Goal: Task Accomplishment & Management: Manage account settings

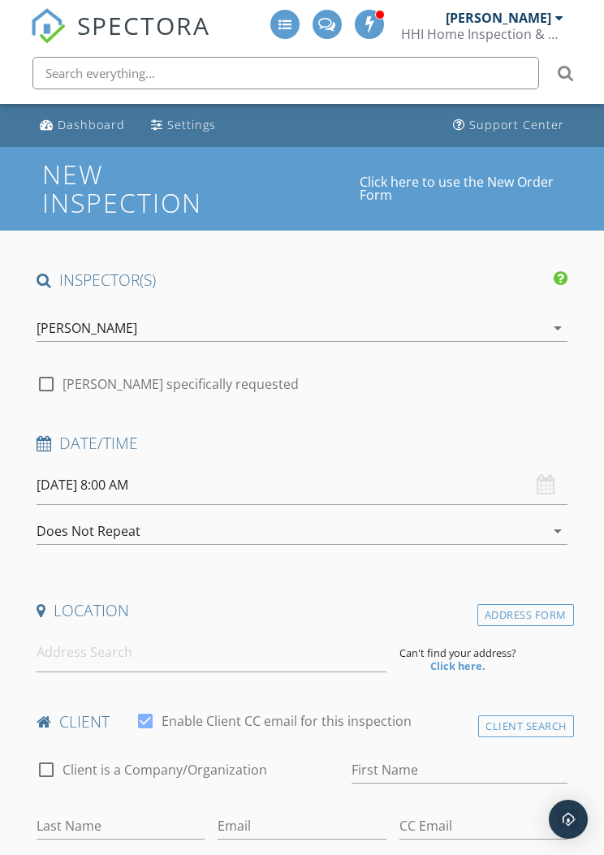
click at [553, 15] on div "[PERSON_NAME]" at bounding box center [505, 18] width 118 height 16
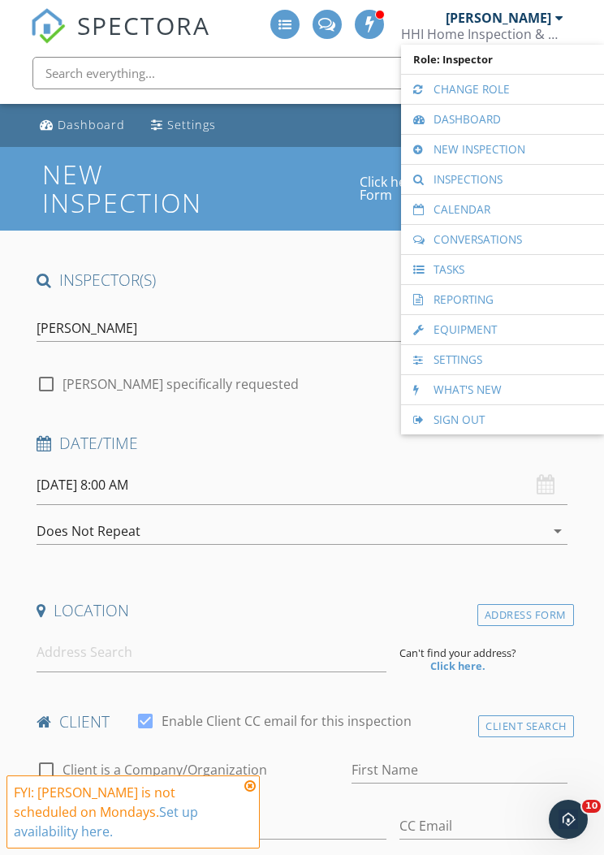
click at [518, 215] on link "Calendar" at bounding box center [502, 209] width 187 height 29
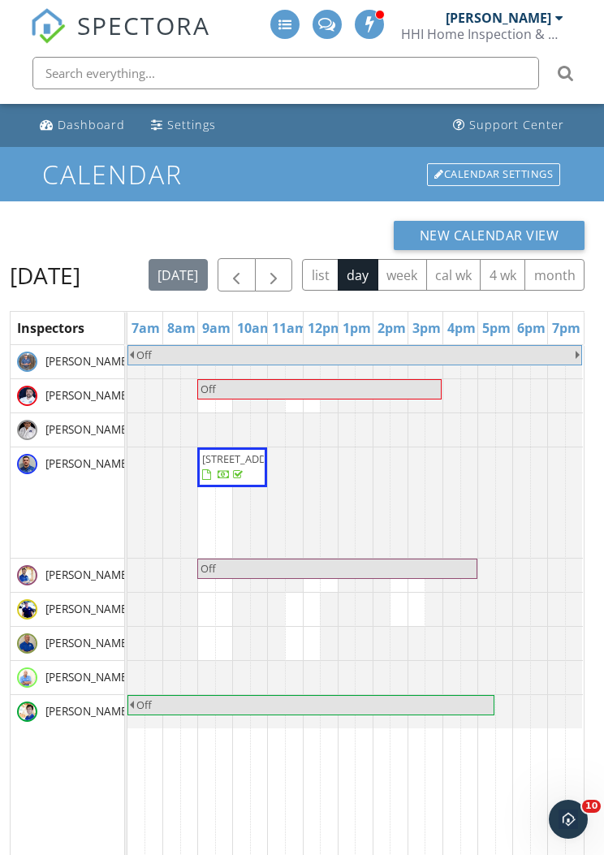
click at [293, 265] on button "button" at bounding box center [274, 274] width 38 height 33
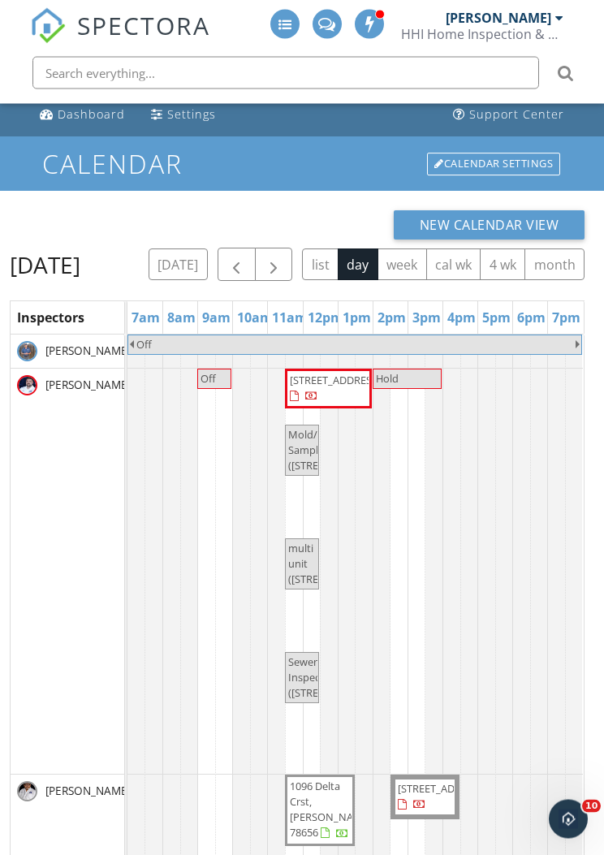
click at [293, 255] on button "button" at bounding box center [274, 265] width 38 height 33
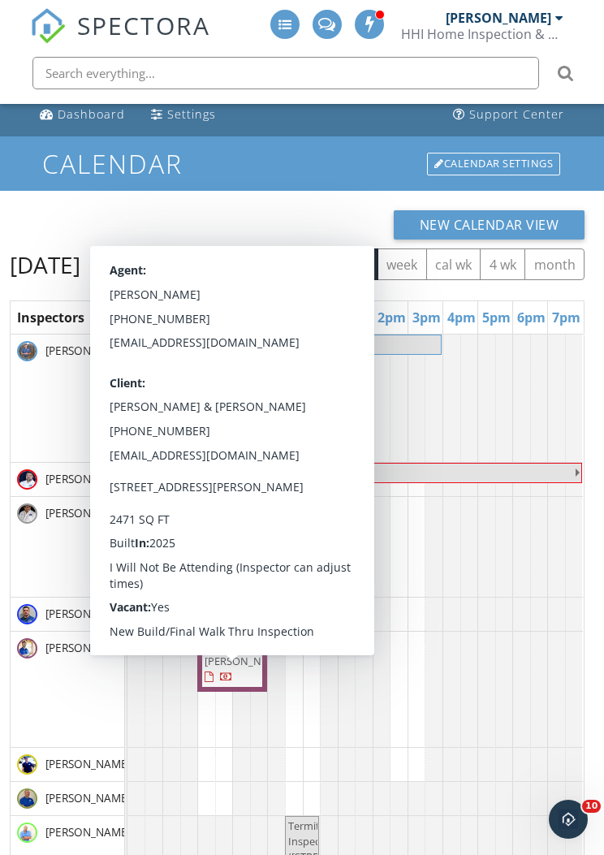
click at [237, 668] on span "3031 Haynie Mesa, San Antonio 78245" at bounding box center [250, 653] width 91 height 30
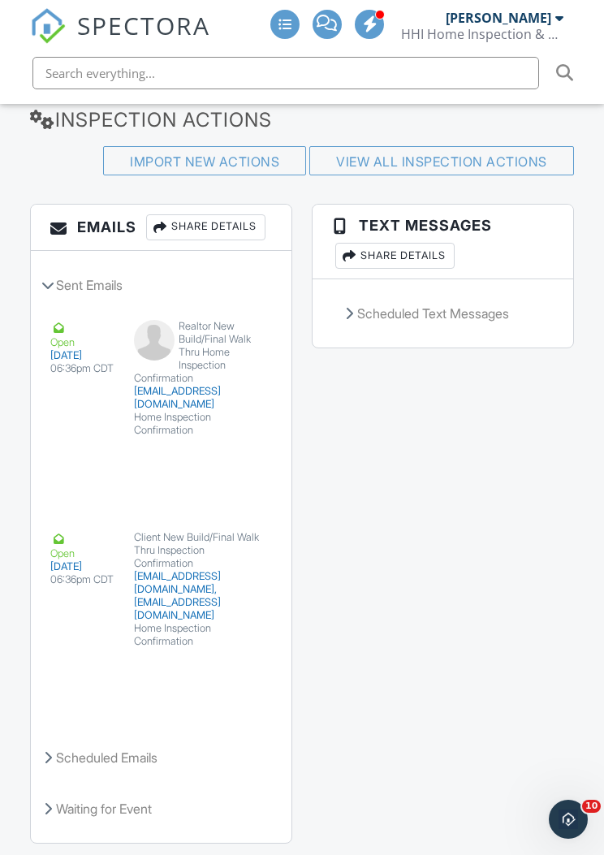
click at [239, 684] on button "Resend" at bounding box center [224, 699] width 72 height 31
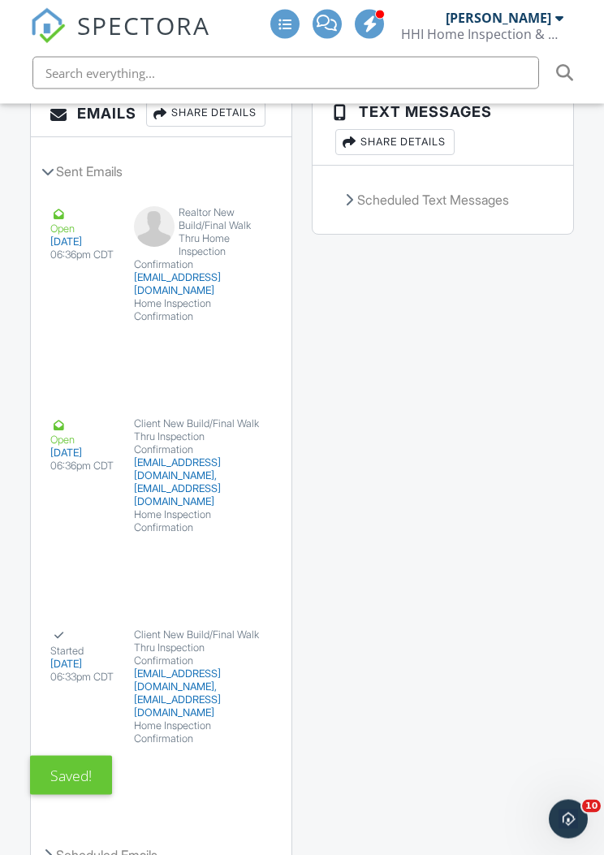
scroll to position [3381, 0]
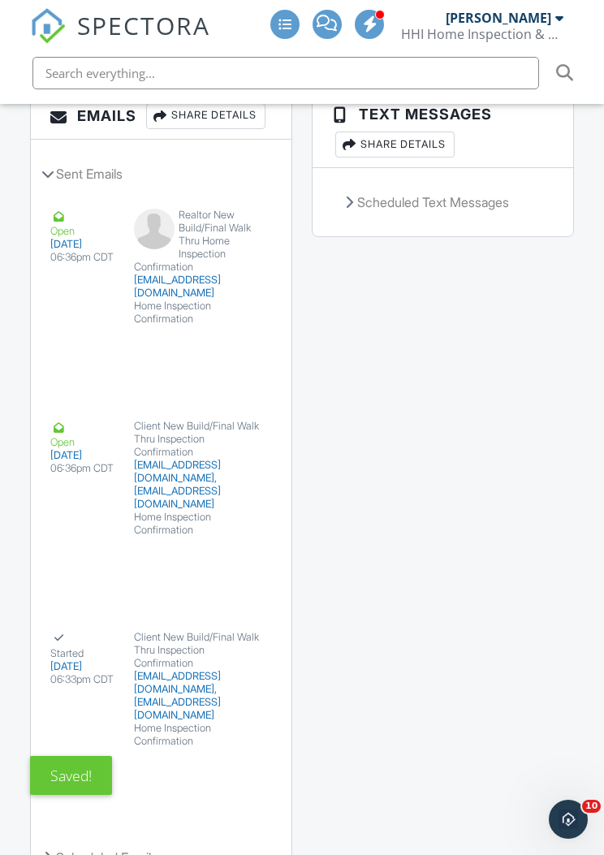
click at [240, 361] on button "Resend" at bounding box center [224, 376] width 72 height 31
